Goal: Communication & Community: Answer question/provide support

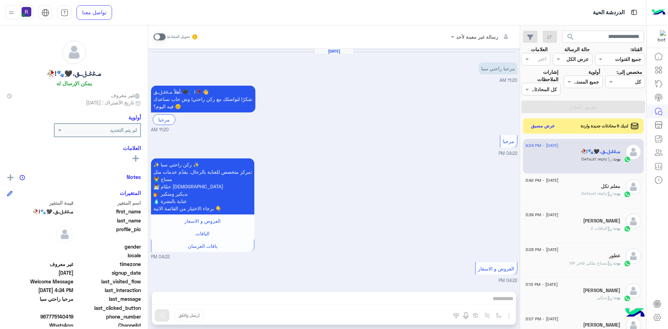
scroll to position [463, 0]
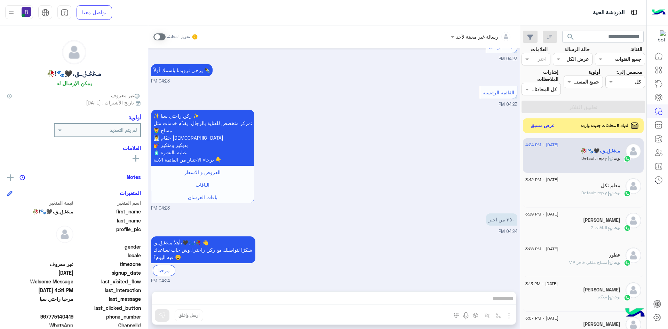
click at [543, 128] on button "عرض مسبق" at bounding box center [542, 125] width 29 height 9
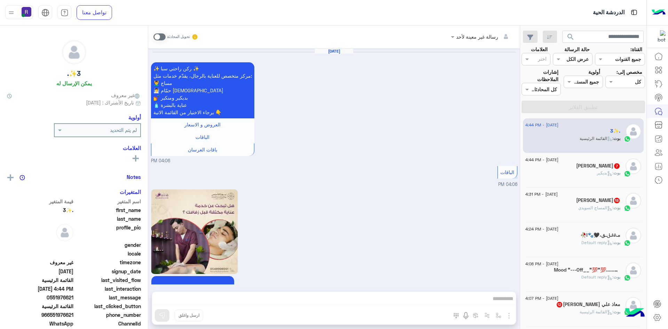
scroll to position [617, 0]
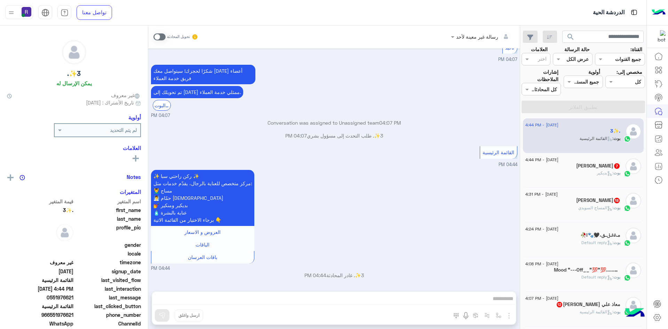
click at [589, 174] on div "بوت : بديكير" at bounding box center [573, 176] width 95 height 12
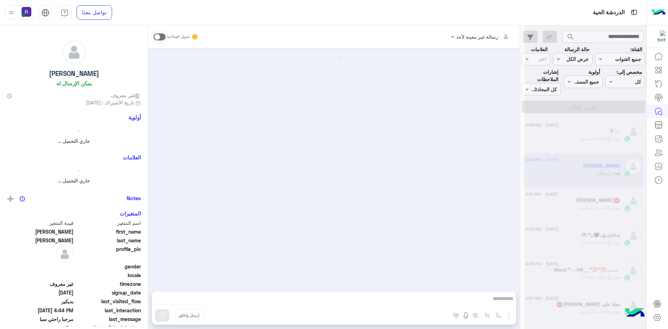
scroll to position [827, 0]
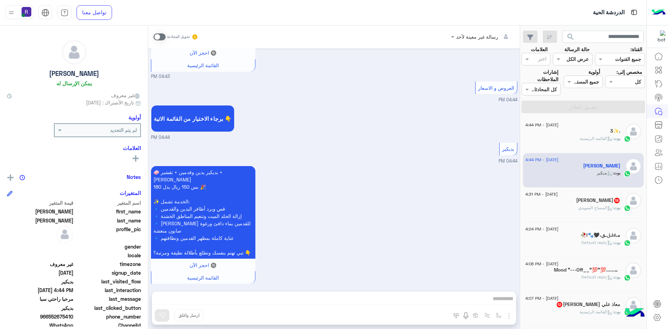
click at [567, 132] on div "3✨." at bounding box center [573, 131] width 95 height 7
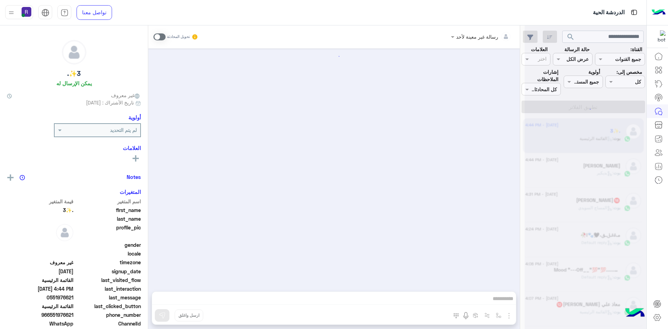
scroll to position [617, 0]
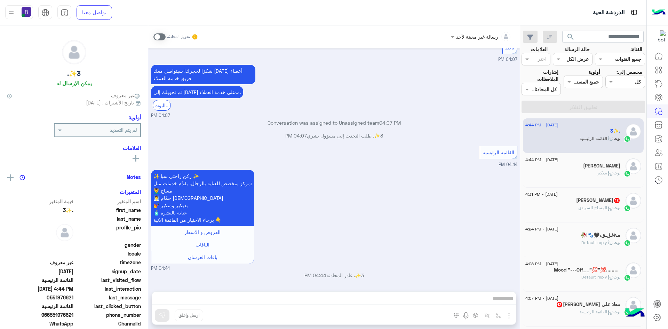
click at [574, 193] on div "[DATE] - 4:31 PM" at bounding box center [573, 195] width 95 height 5
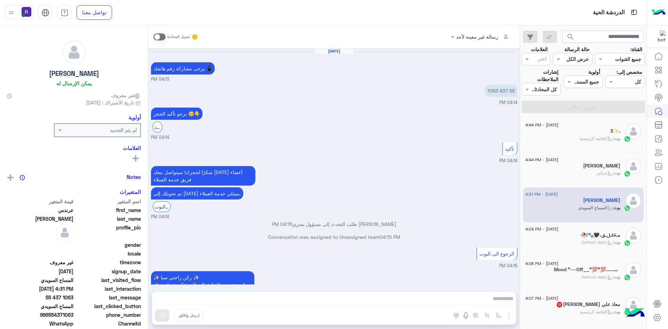
scroll to position [804, 0]
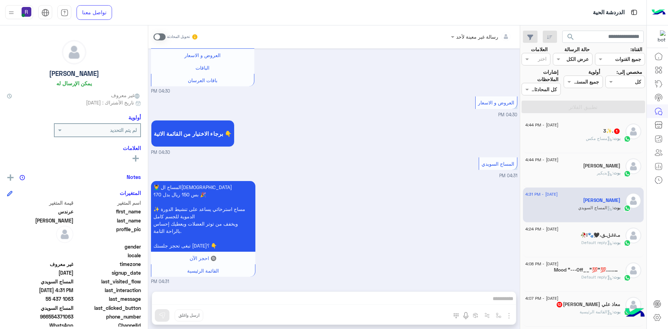
click at [573, 254] on div "17 August - 4:24 PM ﻣـﻏﻏـݪـق،🖤َِ🐾!🥀 بوت : Default reply" at bounding box center [583, 239] width 121 height 35
click at [572, 317] on div "بوت : القائمة الرئيسية" at bounding box center [573, 315] width 95 height 12
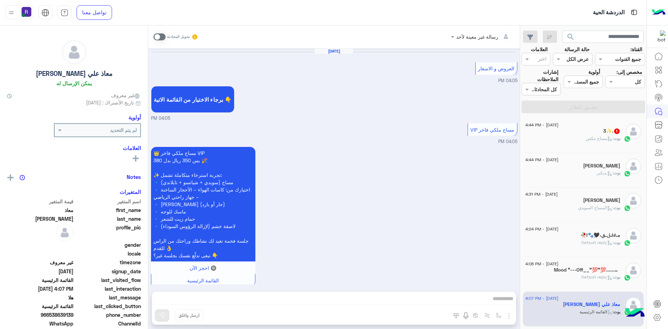
scroll to position [1272, 0]
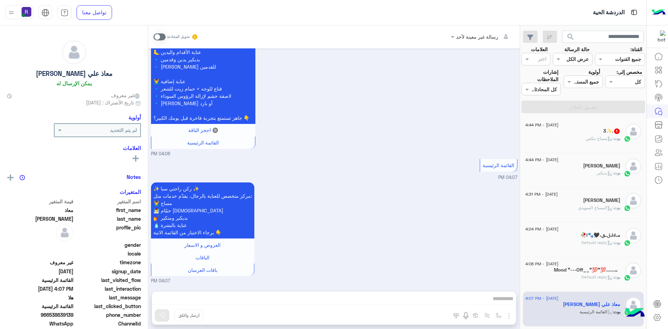
click at [580, 141] on div "بوت : مساج مكس" at bounding box center [573, 141] width 95 height 12
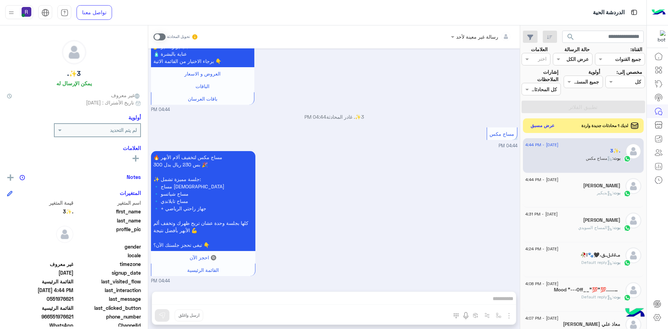
click at [541, 124] on button "عرض مسبق" at bounding box center [542, 125] width 29 height 9
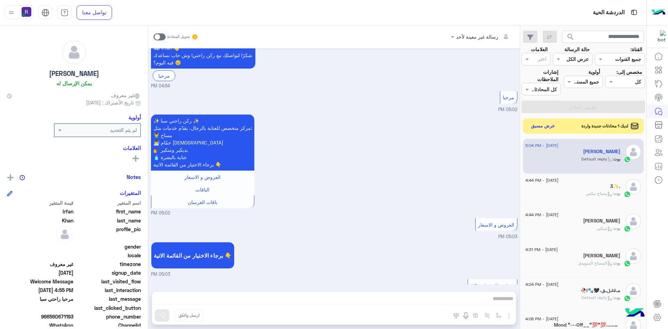
scroll to position [463, 0]
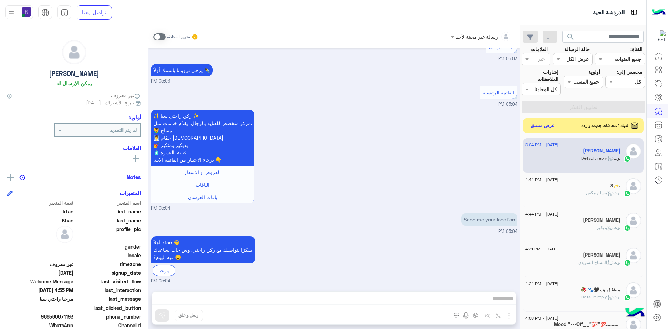
click at [546, 130] on button "عرض مسبق" at bounding box center [542, 125] width 29 height 9
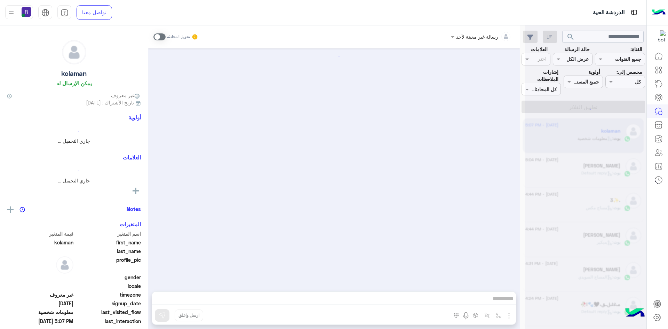
scroll to position [488, 0]
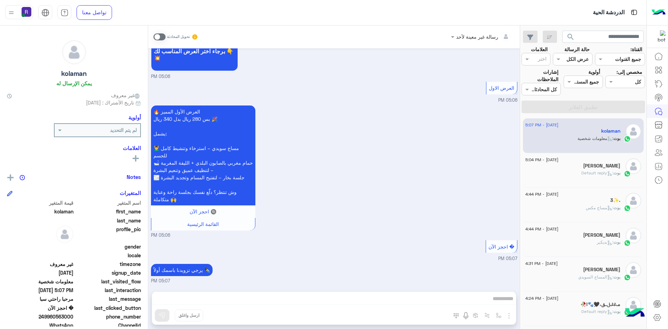
click at [572, 175] on div "[PERSON_NAME] : Default reply" at bounding box center [573, 176] width 95 height 12
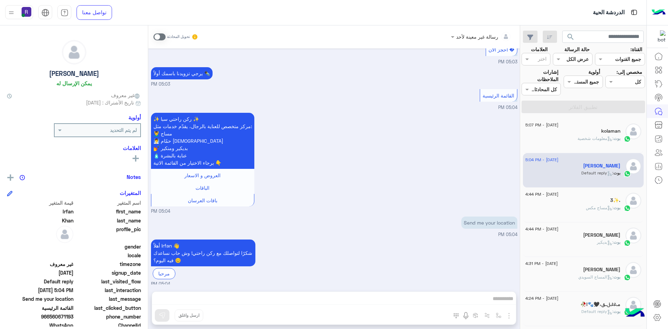
scroll to position [462, 0]
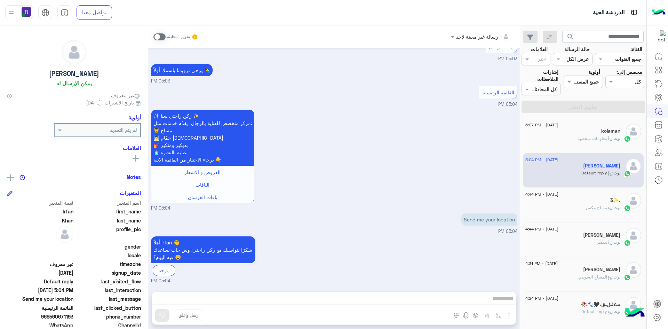
click at [498, 317] on div "رسالة غير معينة لأحد تحويل المحادثة [DATE] مرحبا راحتي سبا 04:54 PM أهلاً Irfan…" at bounding box center [334, 178] width 372 height 306
click at [163, 37] on span at bounding box center [159, 36] width 12 height 7
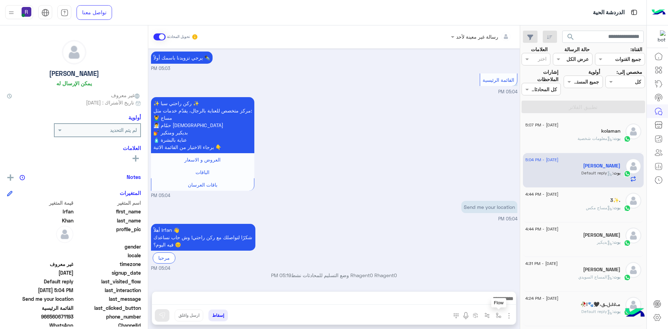
click at [499, 317] on img "button" at bounding box center [499, 316] width 6 height 6
click at [488, 298] on input "text" at bounding box center [477, 300] width 47 height 8
type input "***"
click at [482, 286] on div "الجنادرية" at bounding box center [479, 288] width 52 height 14
type textarea "*********"
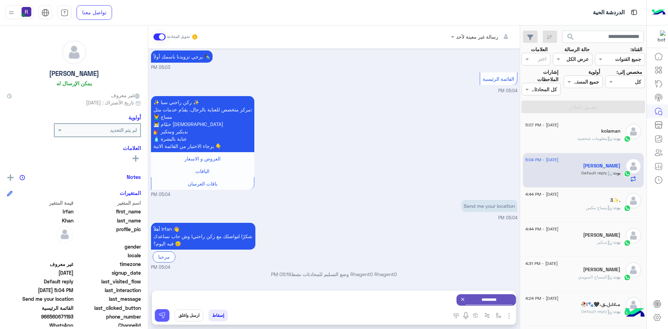
click at [165, 313] on img at bounding box center [162, 315] width 7 height 7
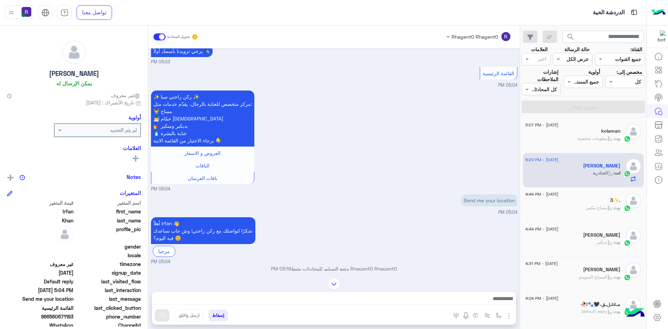
scroll to position [550, 0]
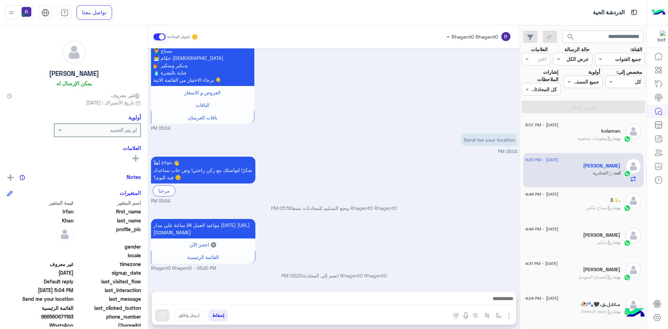
click at [160, 36] on span at bounding box center [159, 36] width 12 height 7
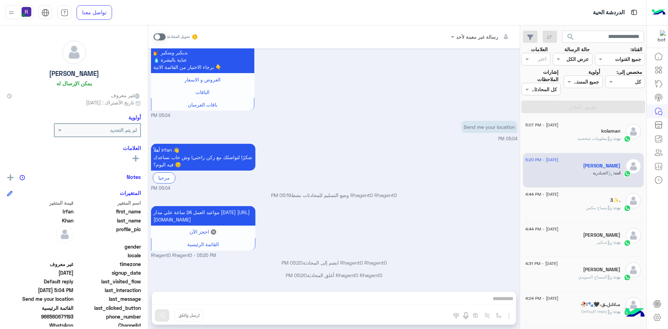
scroll to position [562, 0]
